Goal: Find specific page/section: Find specific page/section

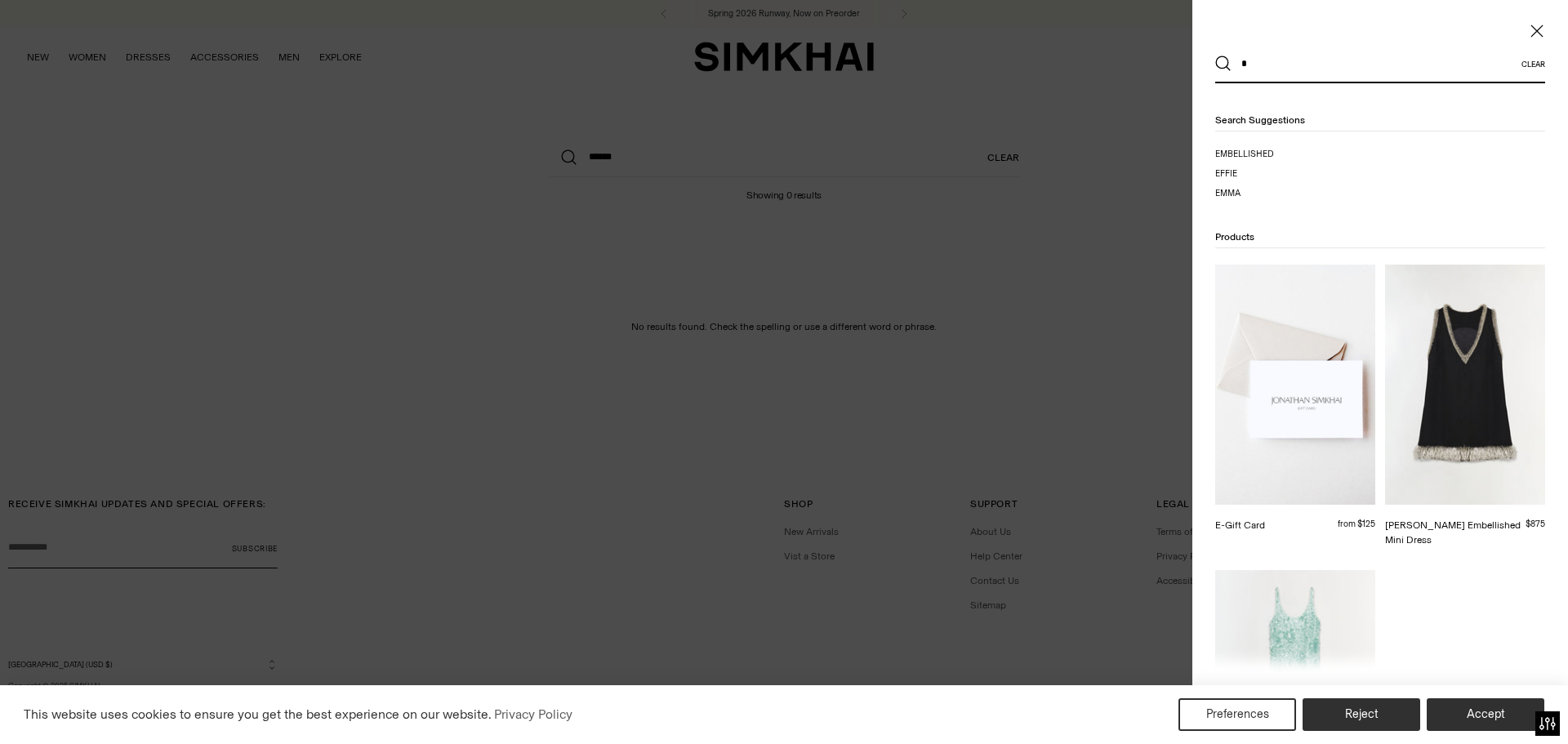
click at [1272, 65] on input "*" at bounding box center [1377, 64] width 290 height 36
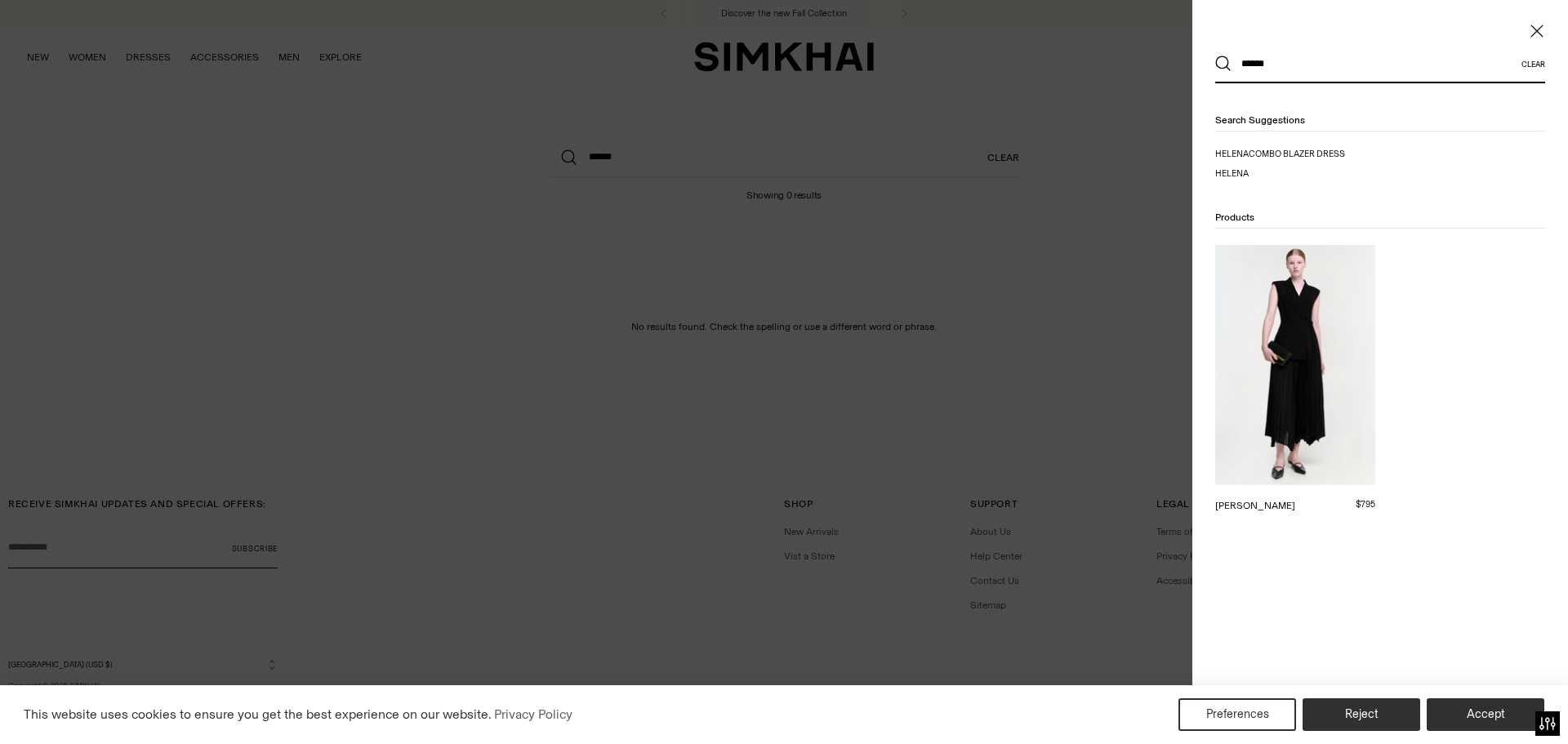
click at [1300, 64] on input "******" at bounding box center [1377, 64] width 290 height 36
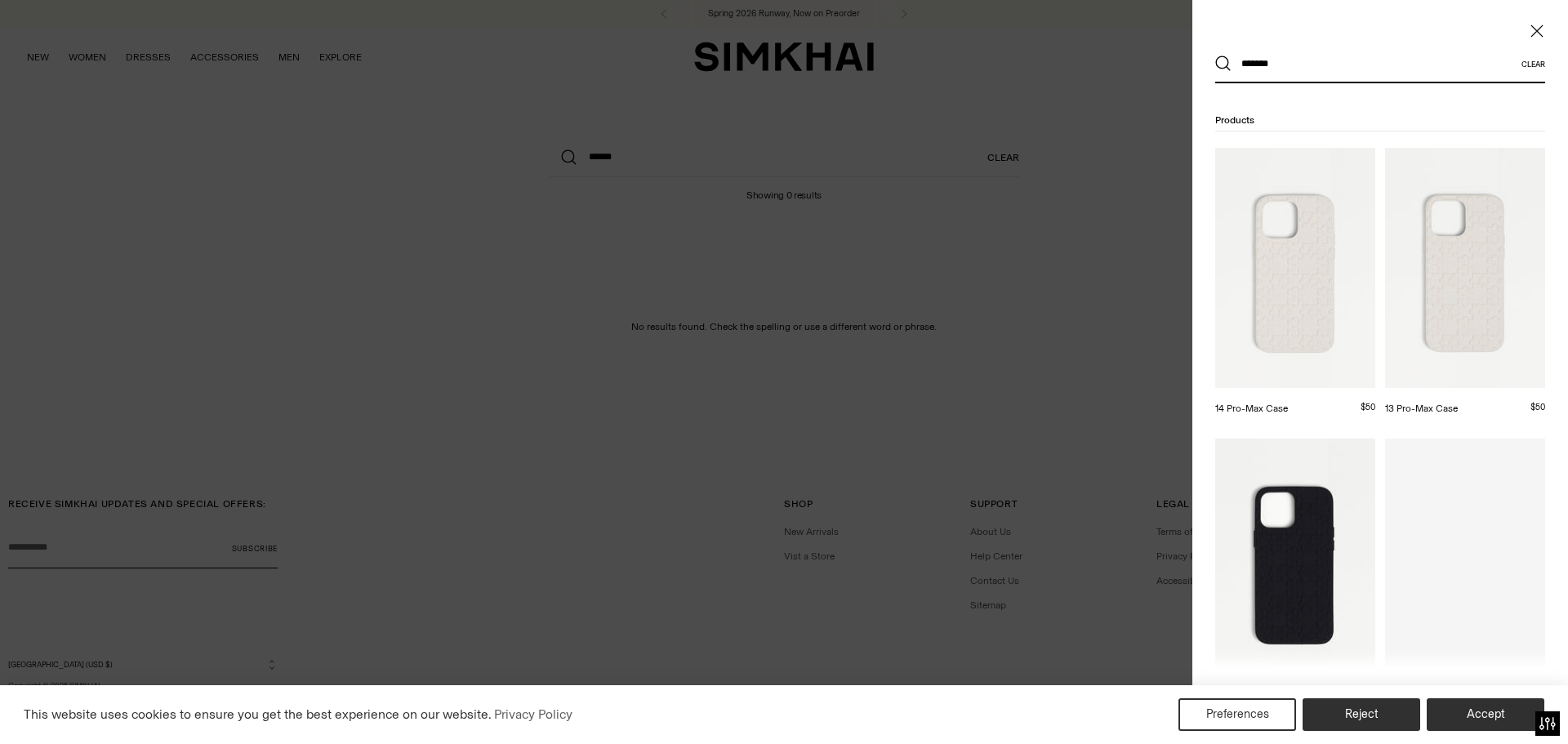
type input "*******"
click at [1215, 55] on button "Search" at bounding box center [1223, 63] width 16 height 16
